Goal: Task Accomplishment & Management: Manage account settings

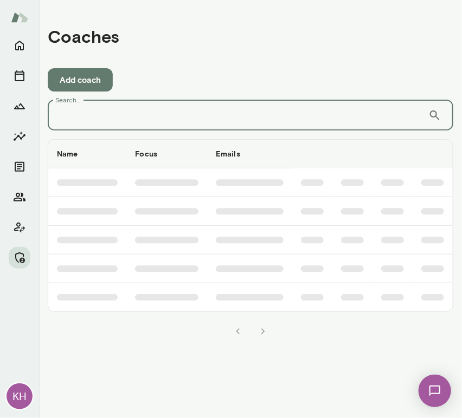
click at [95, 118] on input "Search..." at bounding box center [238, 115] width 381 height 30
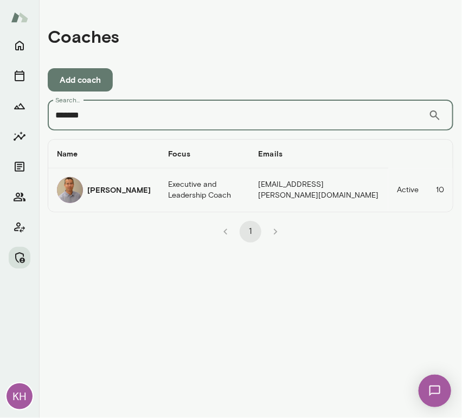
type input "*******"
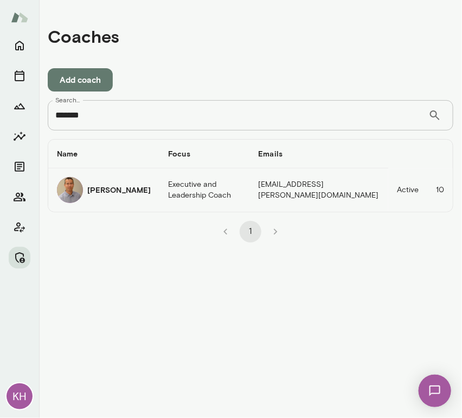
click at [82, 190] on div "[PERSON_NAME]" at bounding box center [104, 190] width 94 height 26
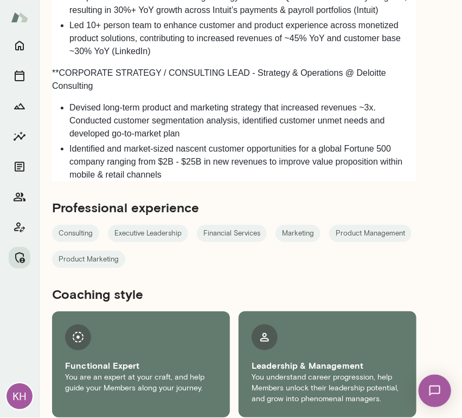
scroll to position [1055, 0]
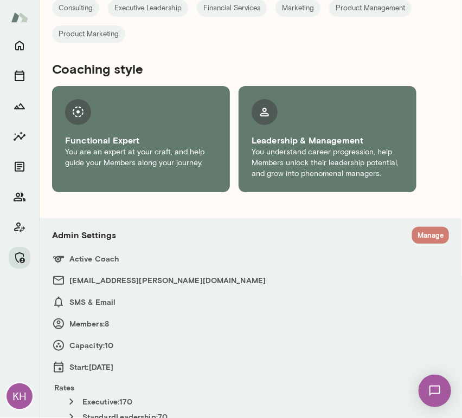
click at [416, 227] on button "Manage" at bounding box center [430, 235] width 37 height 17
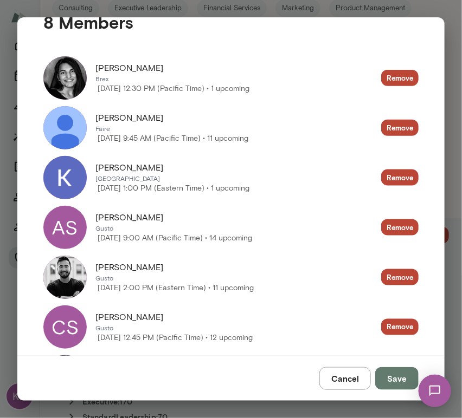
scroll to position [248, 0]
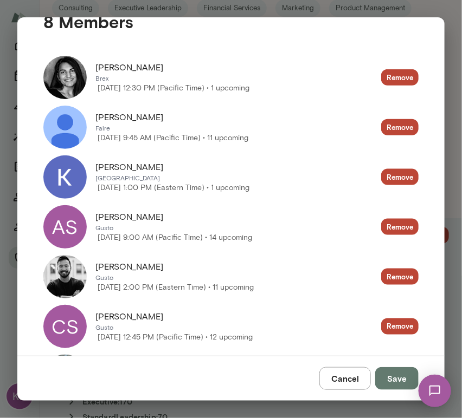
click at [74, 172] on img at bounding box center [64, 177] width 43 height 43
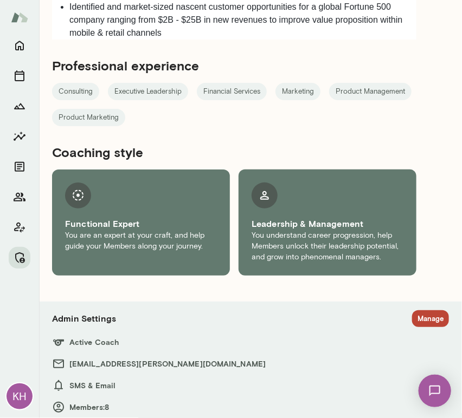
scroll to position [1055, 0]
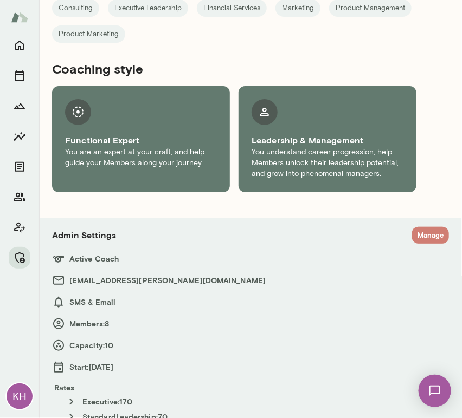
click at [412, 228] on button "Manage" at bounding box center [430, 235] width 37 height 17
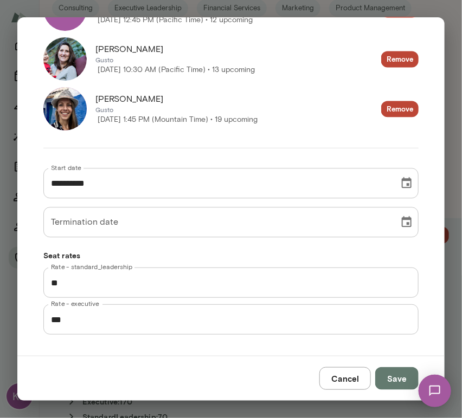
scroll to position [568, 0]
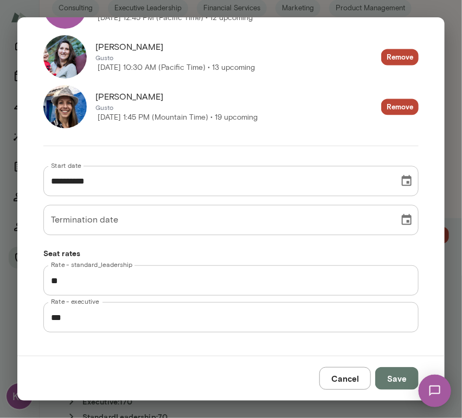
click at [339, 380] on button "Cancel" at bounding box center [344, 379] width 51 height 23
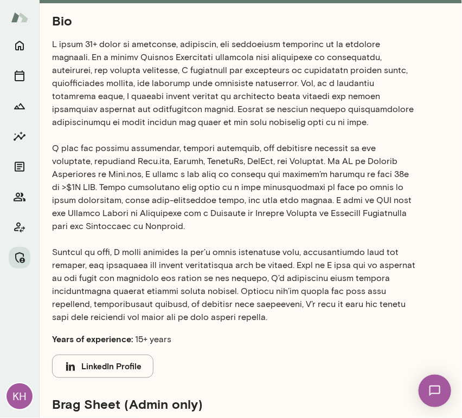
scroll to position [0, 0]
